Goal: Task Accomplishment & Management: Complete application form

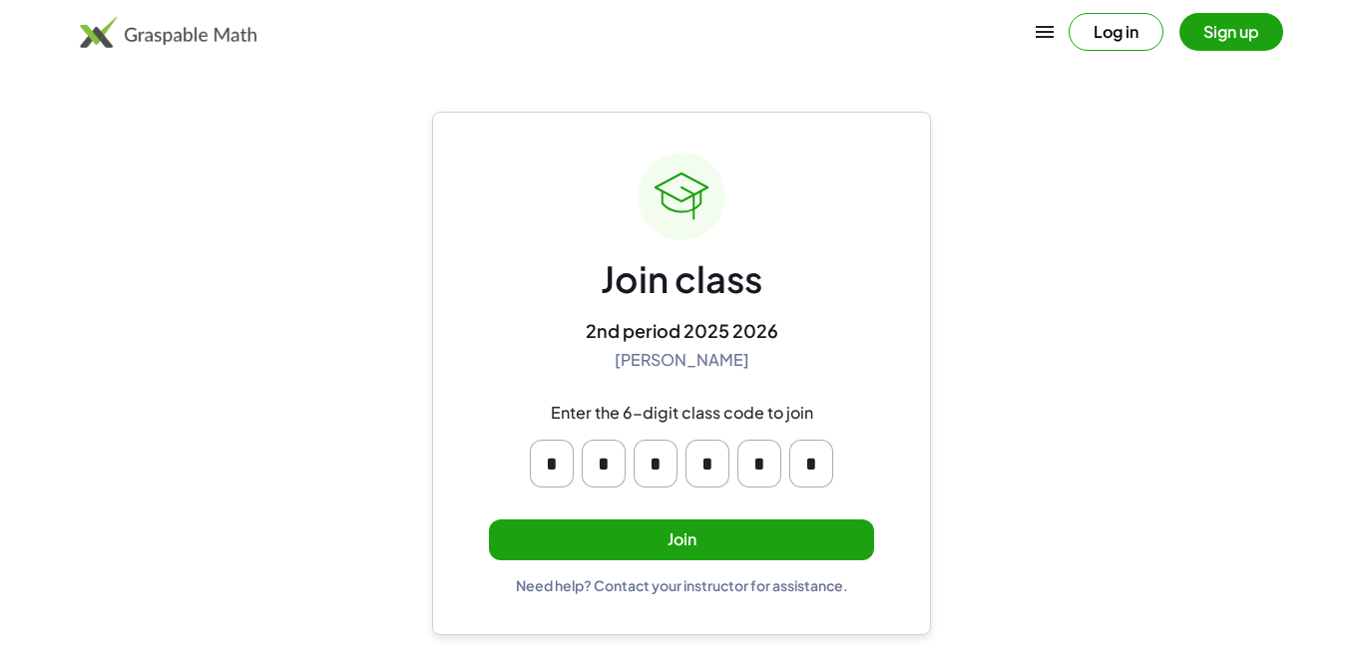
click at [706, 472] on input "*" at bounding box center [707, 464] width 44 height 48
click at [570, 461] on input "*" at bounding box center [552, 464] width 44 height 48
type input "*"
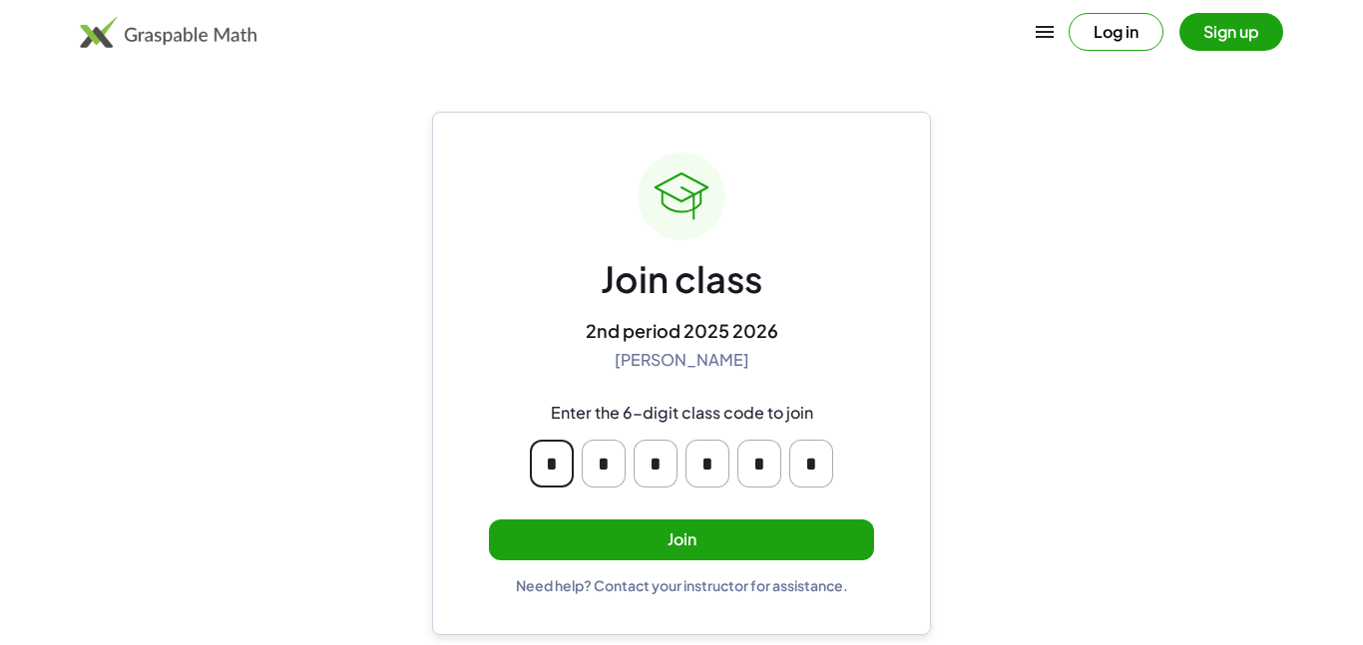
type input "*"
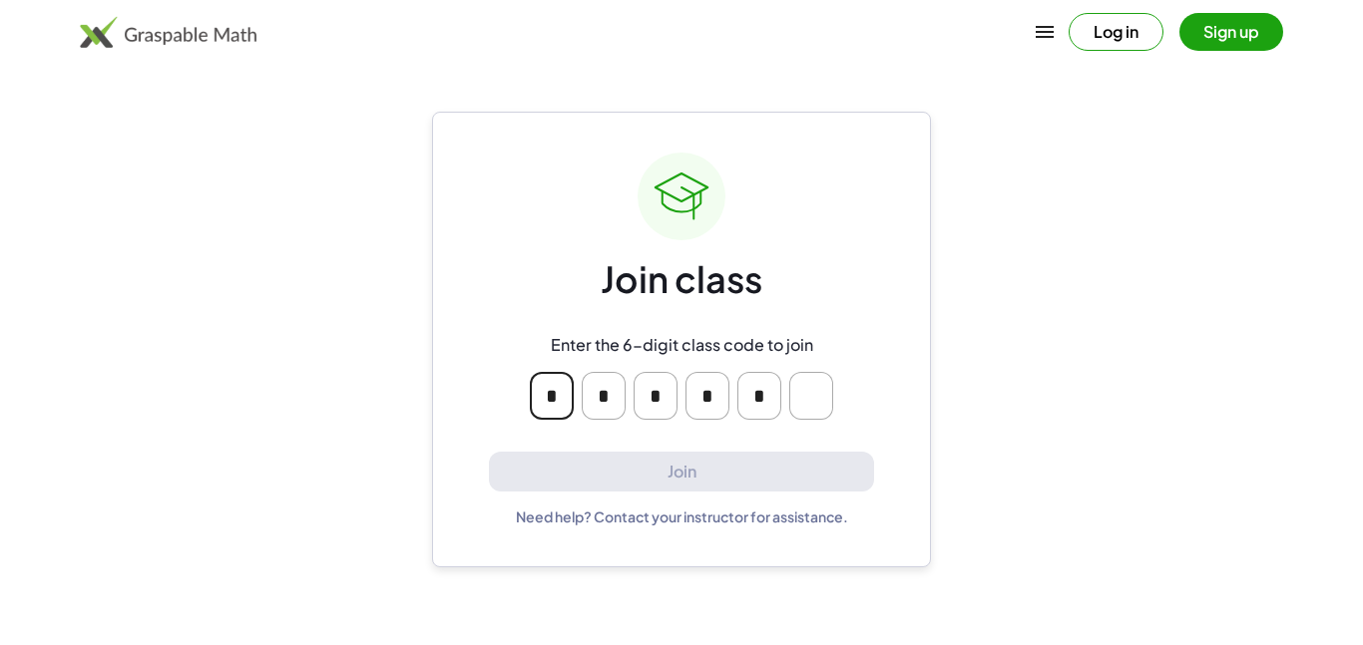
click at [616, 392] on input "*" at bounding box center [604, 396] width 44 height 48
type input "*"
click at [718, 396] on input "*" at bounding box center [707, 396] width 44 height 48
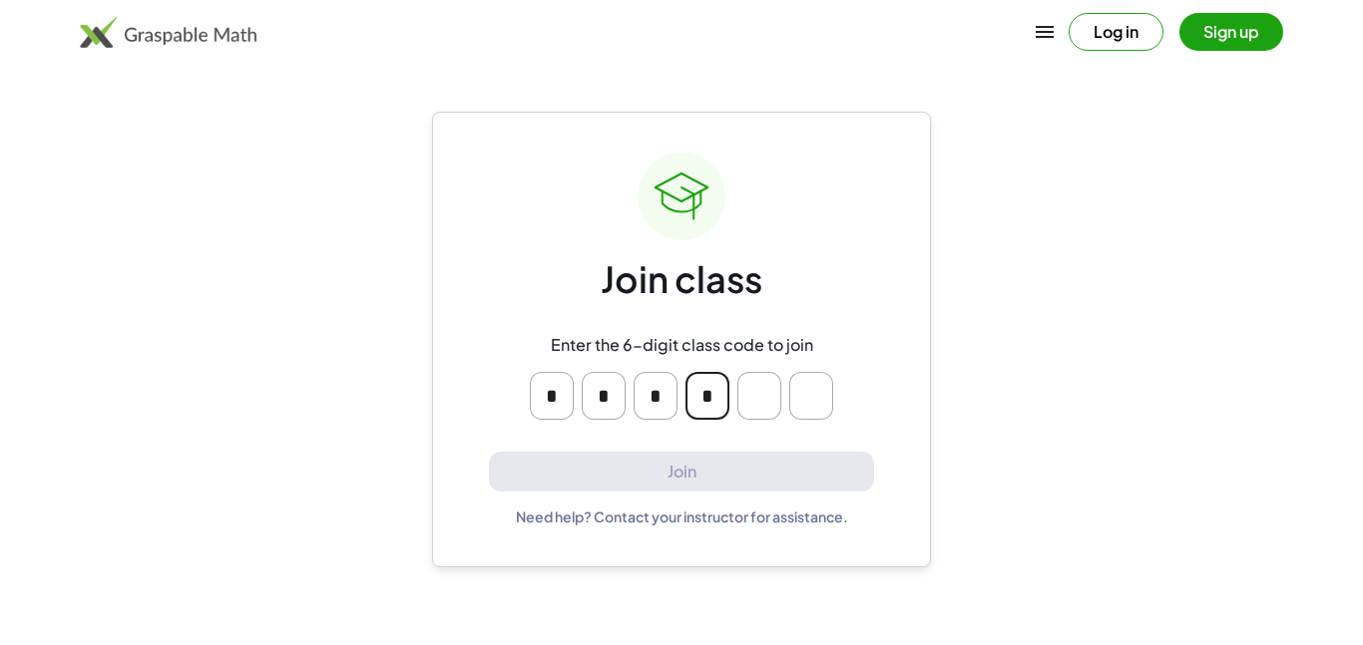
type input "*"
click at [957, 215] on main "Join class Enter the 6-digit class code to join Join Need help? Contact your in…" at bounding box center [681, 322] width 1363 height 645
click at [557, 387] on input "Please enter OTP character 1" at bounding box center [552, 396] width 44 height 48
type input "*"
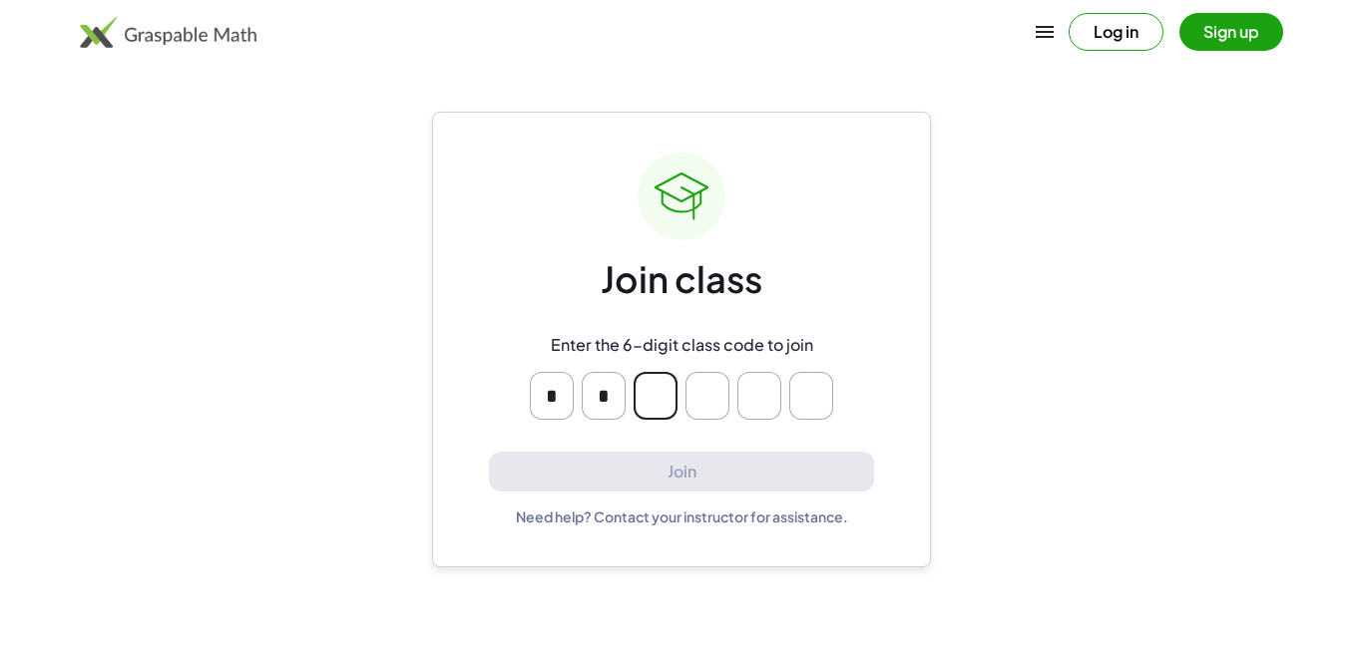
type input "*"
click at [766, 404] on input "Please enter OTP character 5" at bounding box center [759, 396] width 44 height 48
type input "*"
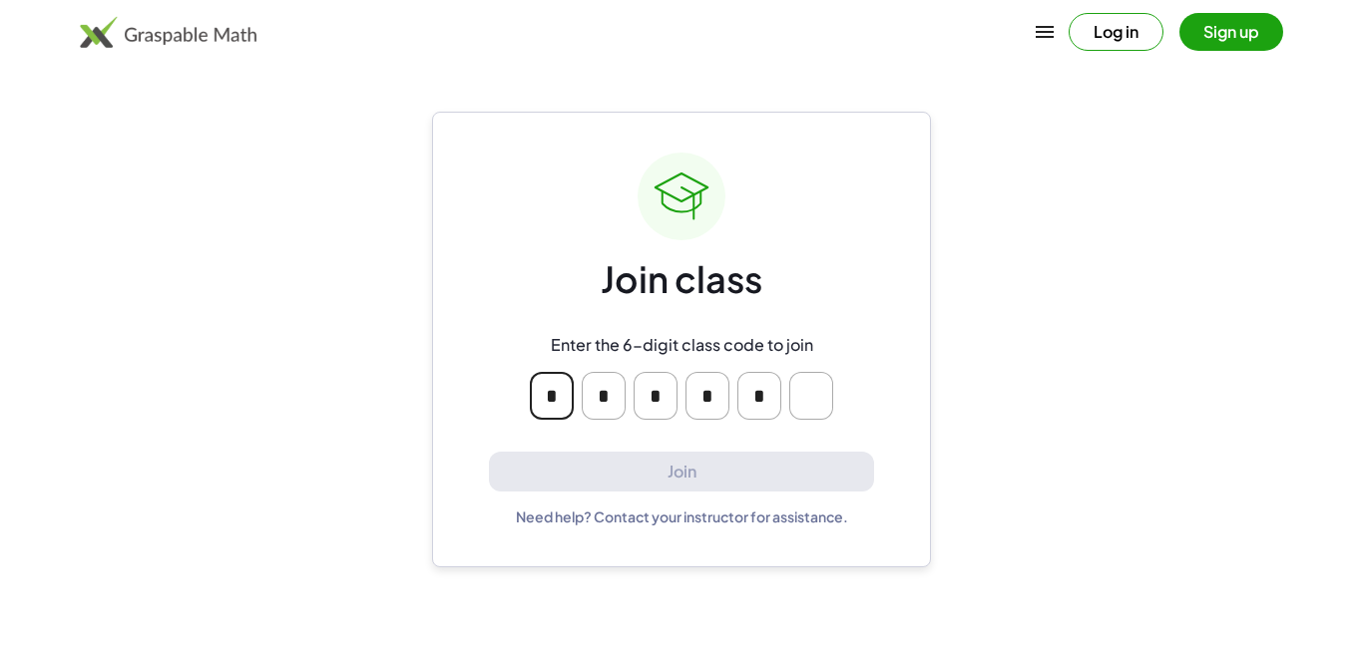
click at [1117, 45] on button "Log in" at bounding box center [1116, 32] width 95 height 38
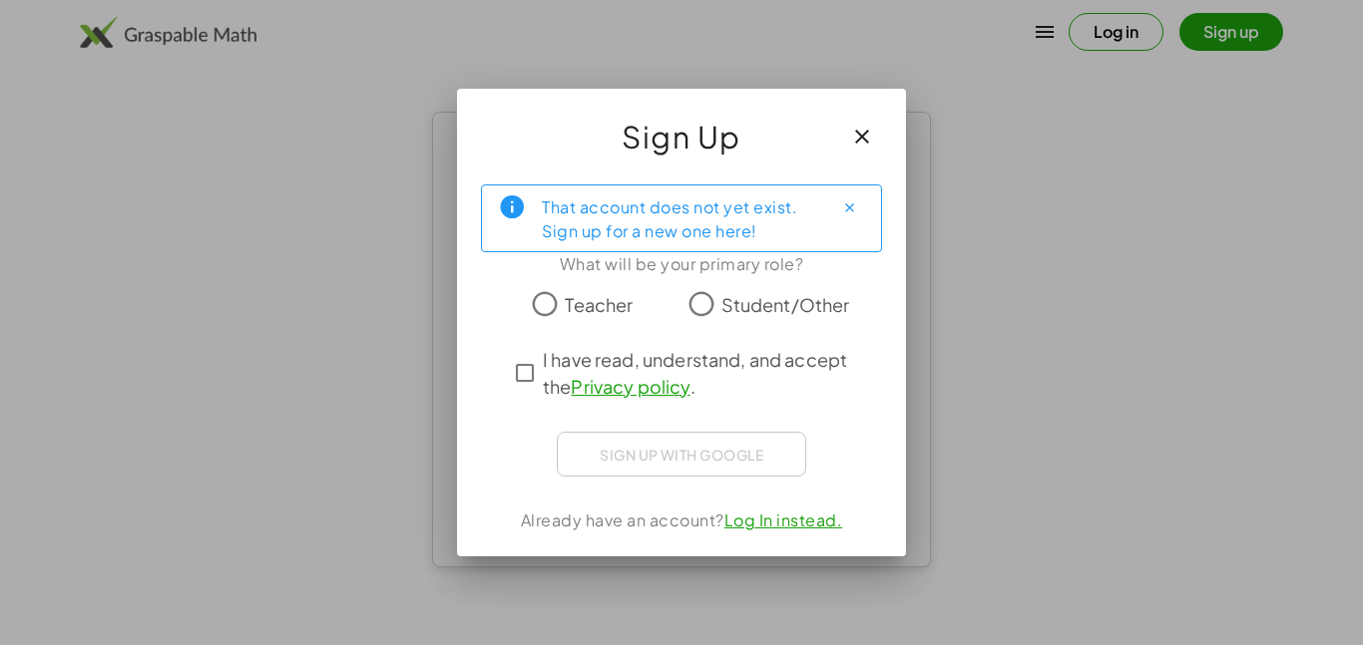
click at [874, 121] on button "button" at bounding box center [862, 137] width 48 height 48
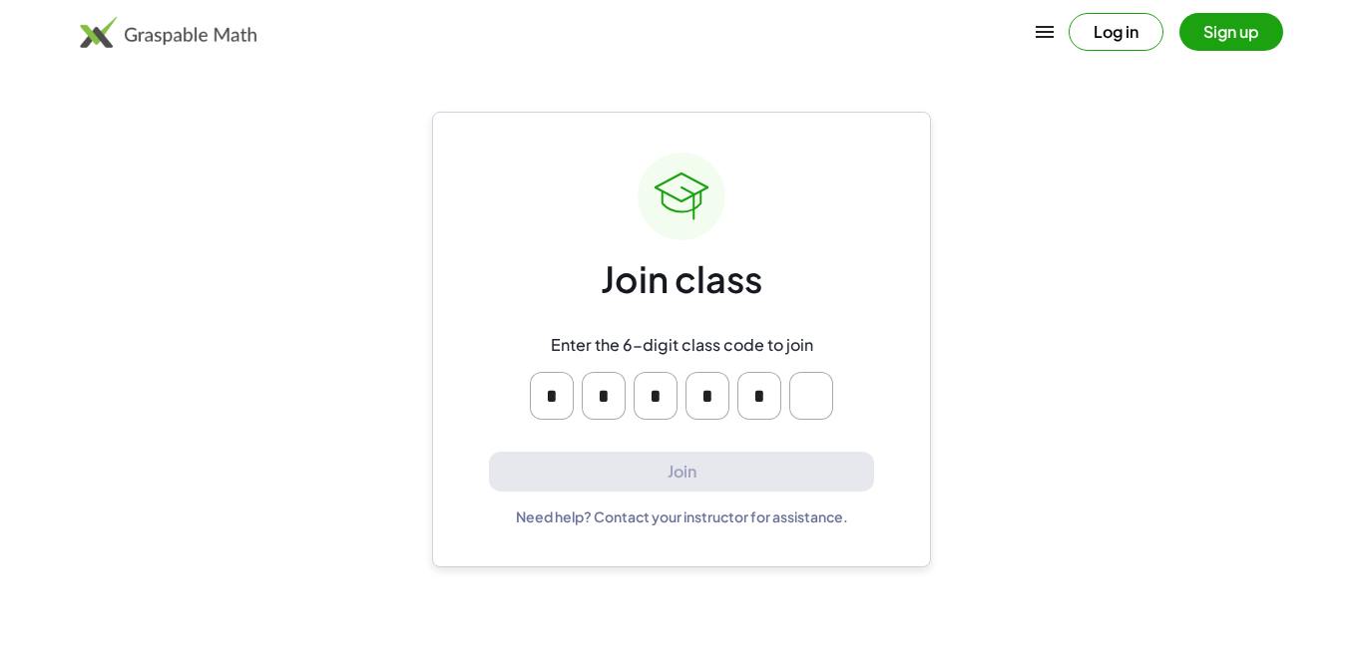
click at [1230, 27] on button "Sign up" at bounding box center [1231, 32] width 104 height 38
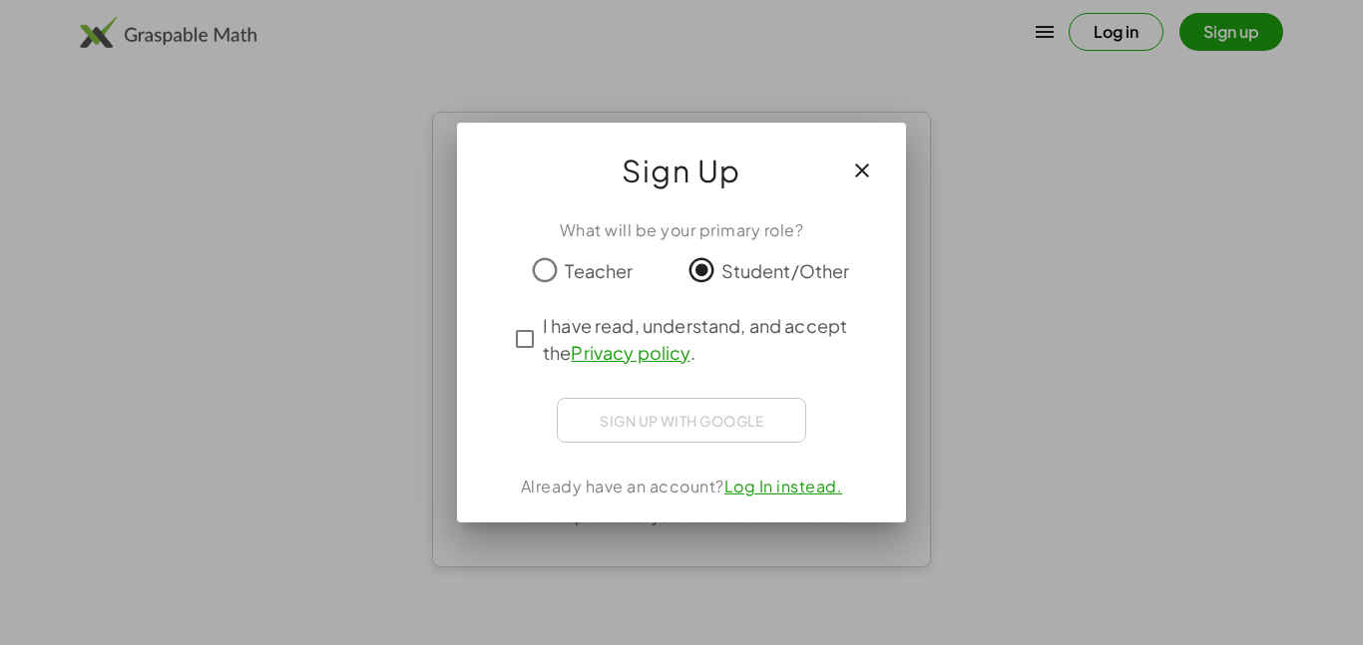
click at [643, 343] on link "Privacy policy" at bounding box center [630, 352] width 119 height 23
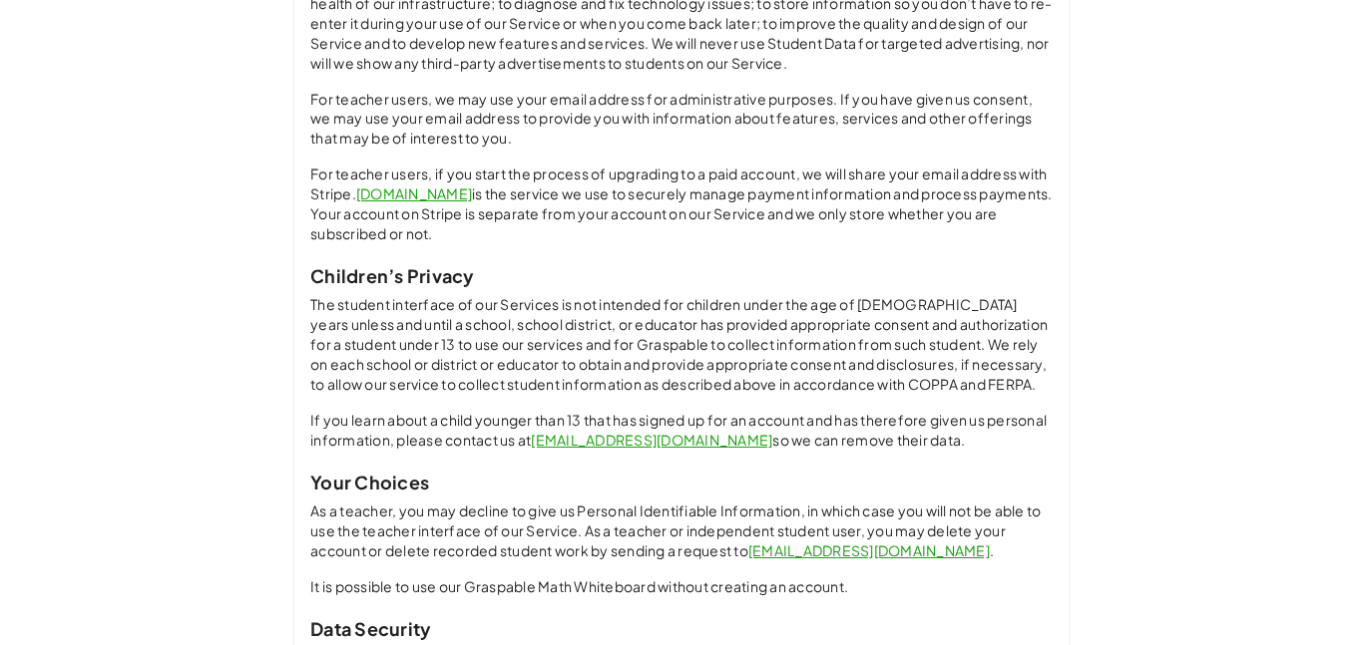
scroll to position [1511, 0]
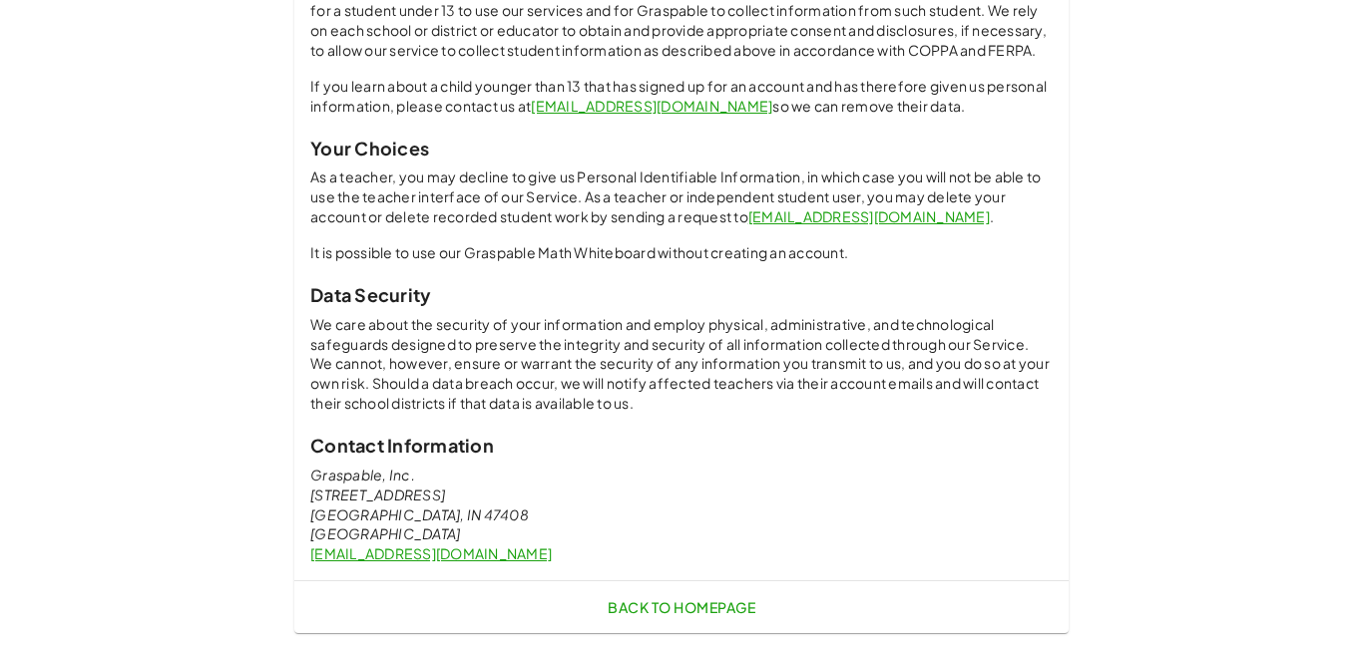
click at [760, 598] on link "Back to Homepage" at bounding box center [682, 608] width 164 height 36
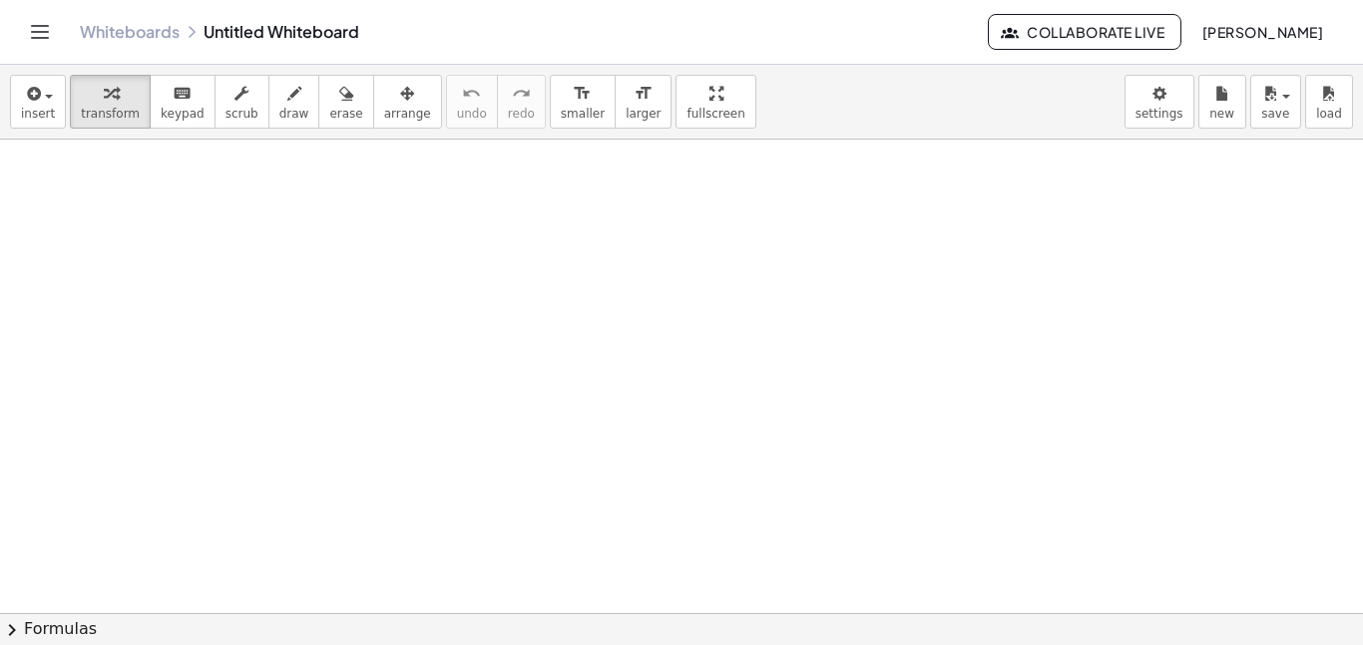
click at [1028, 26] on span "Collaborate Live" at bounding box center [1085, 32] width 160 height 18
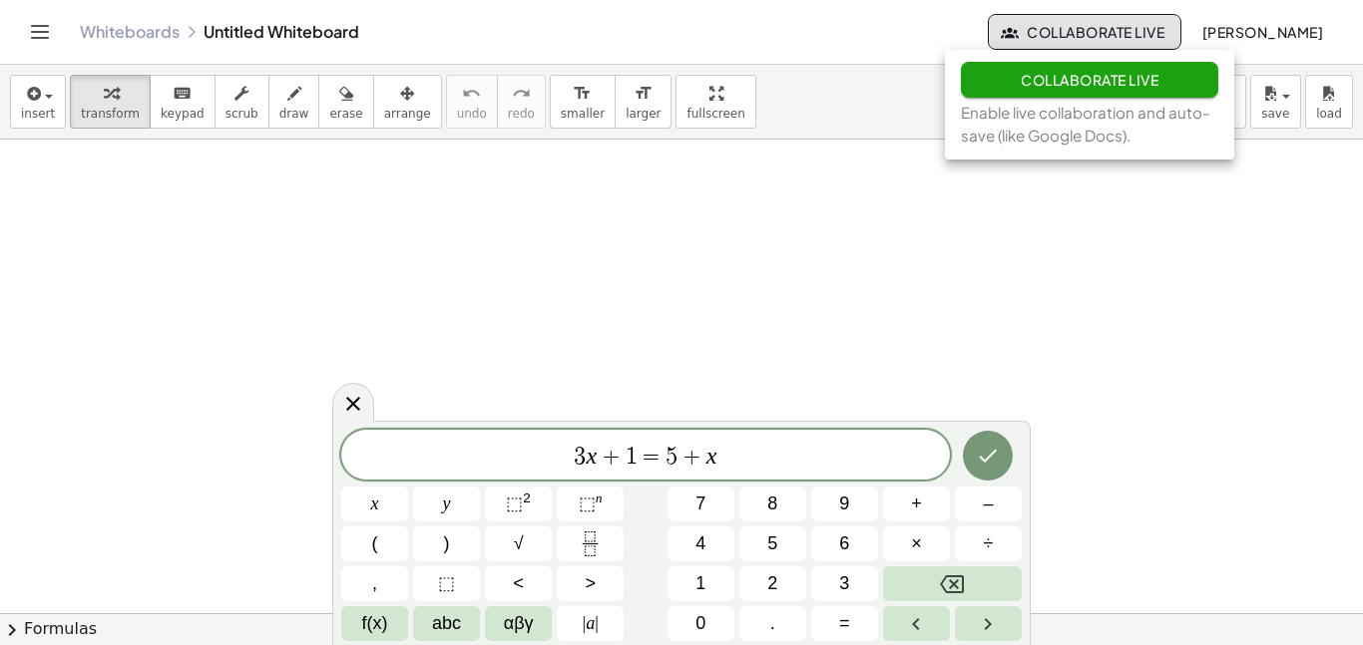
scroll to position [82, 0]
